Goal: Check status: Check status

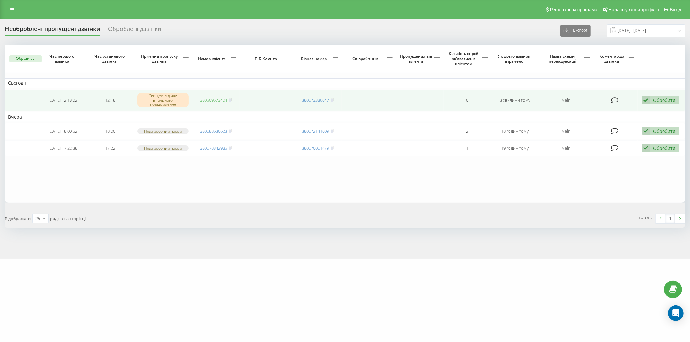
click at [214, 98] on link "380509573404" at bounding box center [213, 100] width 27 height 6
click at [219, 99] on link "380509573404" at bounding box center [213, 100] width 27 height 6
click at [231, 100] on rect at bounding box center [230, 100] width 2 height 3
